Goal: Task Accomplishment & Management: Manage account settings

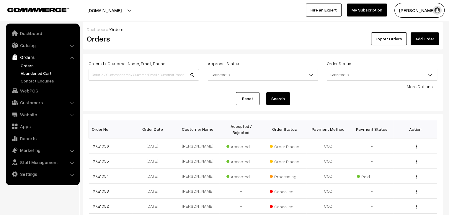
click at [37, 71] on link "Abandoned Cart" at bounding box center [48, 73] width 58 height 6
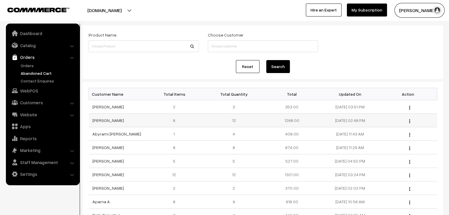
scroll to position [30, 0]
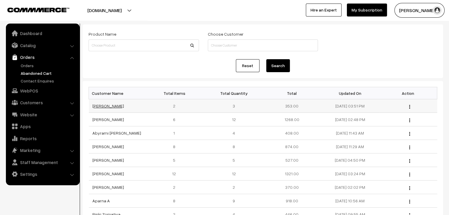
click at [106, 105] on link "Ikya Hemanth" at bounding box center [108, 106] width 32 height 5
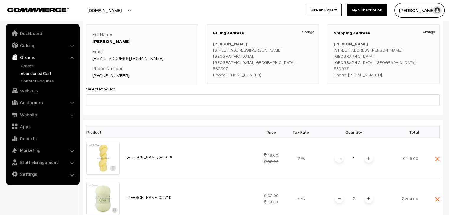
scroll to position [30, 0]
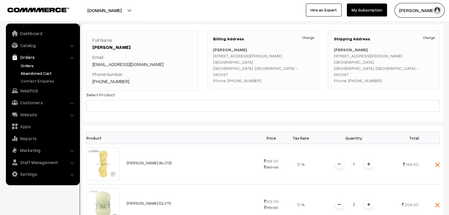
click at [28, 67] on link "Orders" at bounding box center [48, 66] width 58 height 6
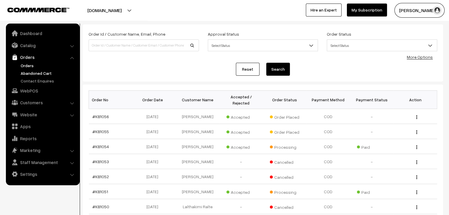
click at [33, 70] on link "Abandoned Cart" at bounding box center [48, 73] width 58 height 6
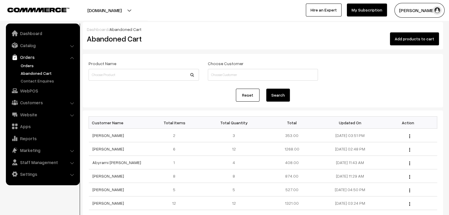
click at [27, 64] on link "Orders" at bounding box center [48, 66] width 58 height 6
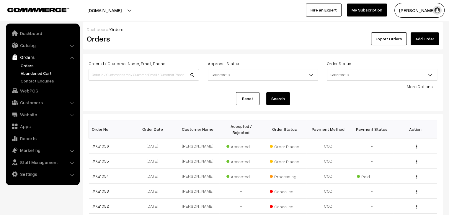
click at [24, 73] on link "Abandoned Cart" at bounding box center [48, 73] width 58 height 6
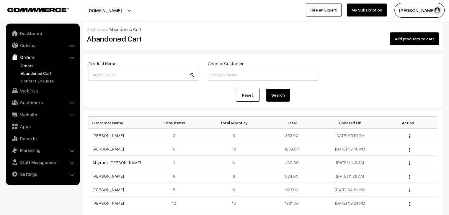
click at [26, 66] on link "Orders" at bounding box center [48, 66] width 58 height 6
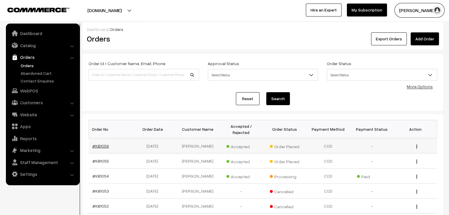
click at [100, 144] on link "#KB1056" at bounding box center [100, 146] width 17 height 5
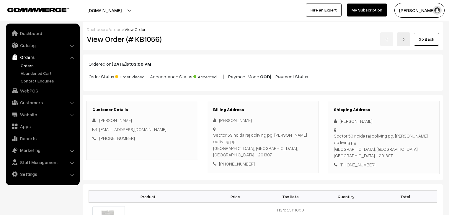
scroll to position [89, 0]
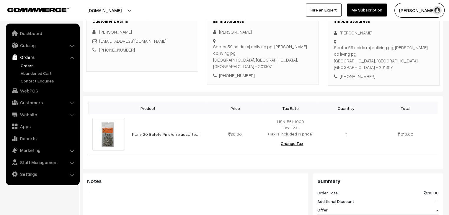
click at [34, 74] on link "Abandoned Cart" at bounding box center [48, 73] width 58 height 6
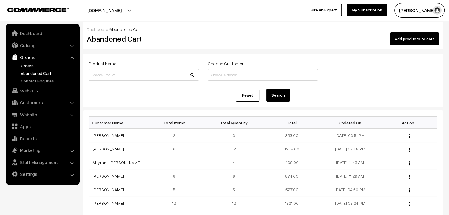
click at [33, 63] on link "Orders" at bounding box center [48, 66] width 58 height 6
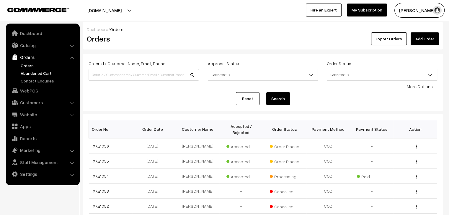
click at [41, 75] on link "Abandoned Cart" at bounding box center [48, 73] width 58 height 6
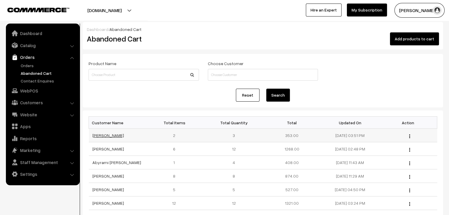
click at [106, 137] on link "Ikya Hemanth" at bounding box center [108, 135] width 32 height 5
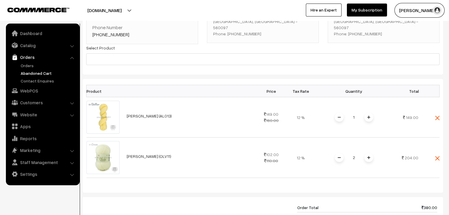
scroll to position [59, 0]
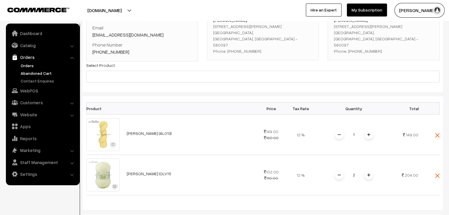
click at [35, 68] on link "Orders" at bounding box center [48, 66] width 58 height 6
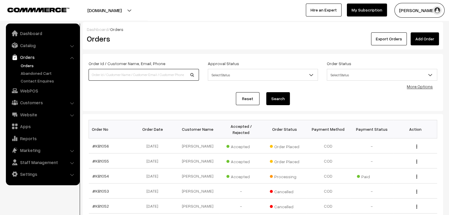
drag, startPoint x: 107, startPoint y: 75, endPoint x: 96, endPoint y: 68, distance: 13.1
click at [105, 74] on input at bounding box center [144, 75] width 110 height 12
click at [33, 42] on link "Catalog" at bounding box center [42, 45] width 70 height 11
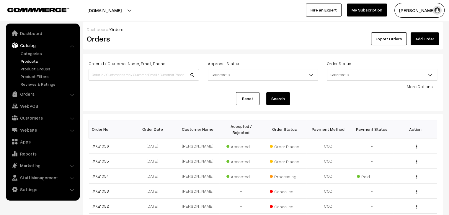
click at [34, 59] on link "Products" at bounding box center [48, 61] width 58 height 6
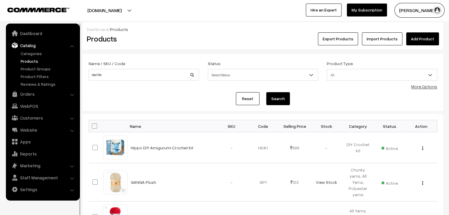
type input "starlite"
click at [266, 92] on button "Search" at bounding box center [278, 98] width 24 height 13
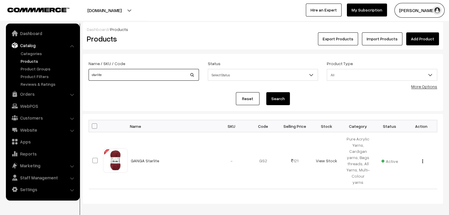
click at [110, 78] on input "starlite" at bounding box center [144, 75] width 110 height 12
type input "cool knit"
click at [266, 92] on button "Search" at bounding box center [278, 98] width 24 height 13
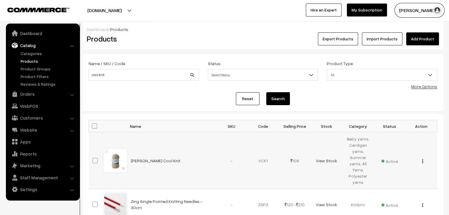
click at [423, 162] on img "button" at bounding box center [422, 162] width 1 height 4
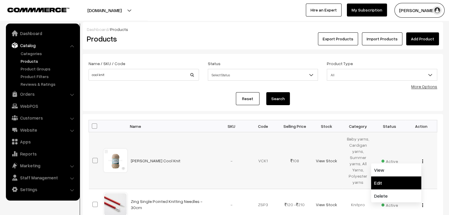
click at [389, 182] on link "Edit" at bounding box center [396, 183] width 50 height 13
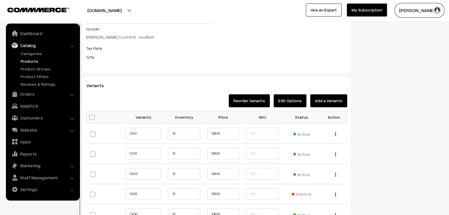
scroll to position [708, 0]
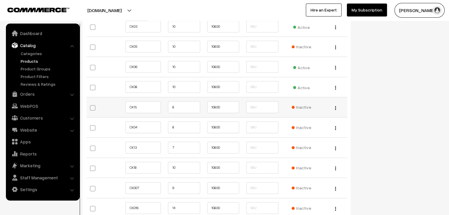
click at [303, 105] on span "Inactive" at bounding box center [301, 107] width 19 height 6
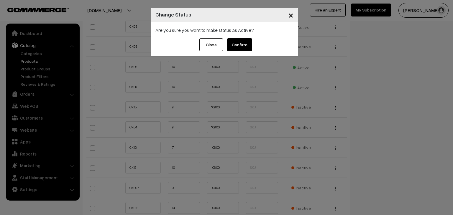
click at [240, 39] on button "Confirm" at bounding box center [239, 44] width 25 height 13
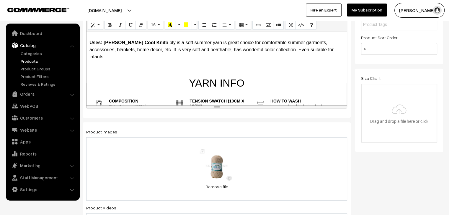
scroll to position [0, 0]
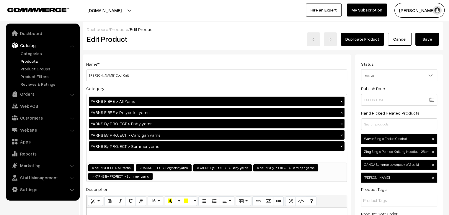
click at [422, 41] on button "Save" at bounding box center [427, 39] width 24 height 13
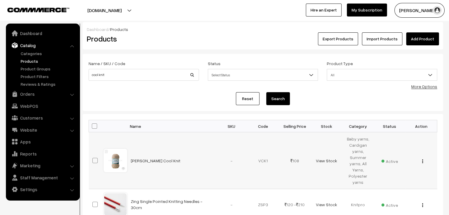
click at [422, 163] on img "button" at bounding box center [422, 162] width 1 height 4
click at [388, 181] on link "Edit" at bounding box center [396, 183] width 50 height 13
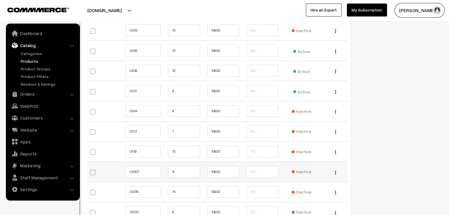
scroll to position [708, 0]
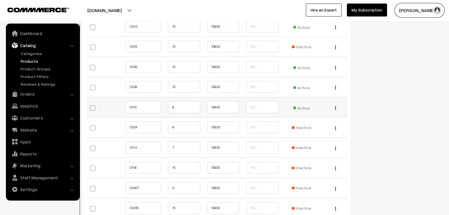
click at [302, 109] on span "Active" at bounding box center [301, 108] width 17 height 8
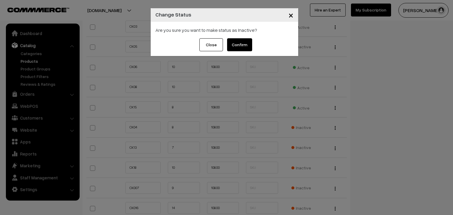
click at [348, 141] on div "× Change Status Are you sure you want to make status as Inactive? Close Confirm" at bounding box center [226, 107] width 453 height 215
click at [207, 47] on button "Close" at bounding box center [212, 44] width 24 height 13
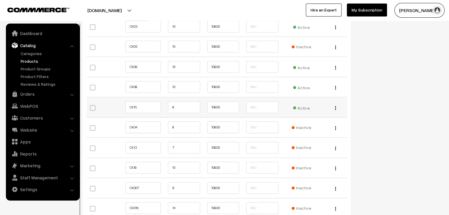
click at [299, 113] on td "Active" at bounding box center [301, 107] width 39 height 20
click at [298, 107] on span "Active" at bounding box center [301, 108] width 17 height 8
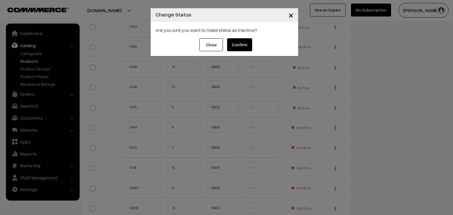
click at [234, 40] on button "Confirm" at bounding box center [239, 44] width 25 height 13
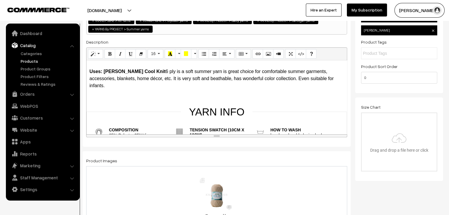
scroll to position [0, 0]
